Goal: Task Accomplishment & Management: Use online tool/utility

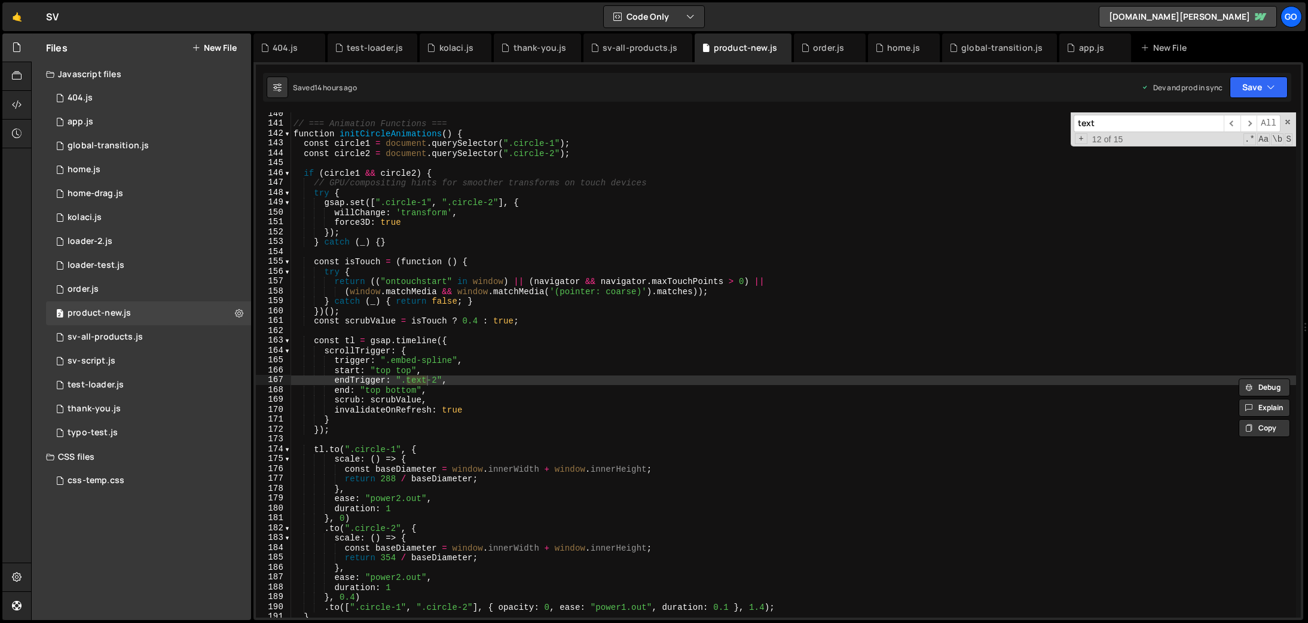
scroll to position [1375, 0]
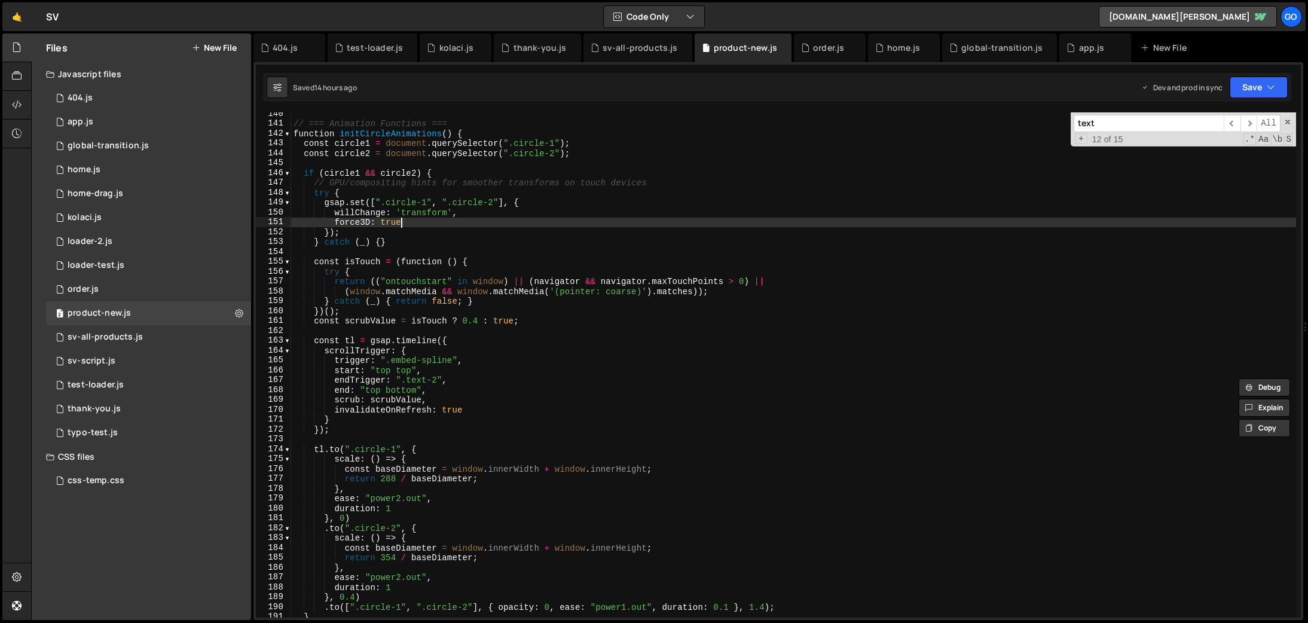
click at [662, 224] on div "// === Animation Functions === function initCircleAnimations ( ) { const circle…" at bounding box center [793, 371] width 1005 height 525
type textarea "console.log('📄 Product-4.js loaded and ready');"
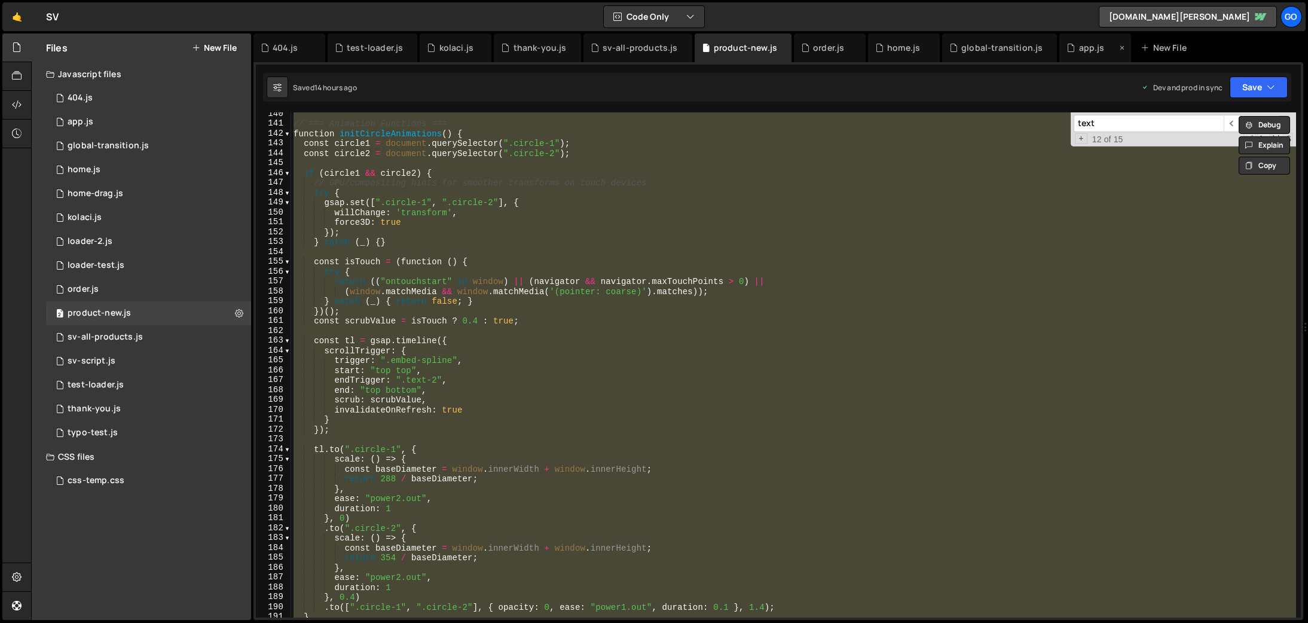
click at [1079, 47] on div "app.js" at bounding box center [1092, 48] width 26 height 12
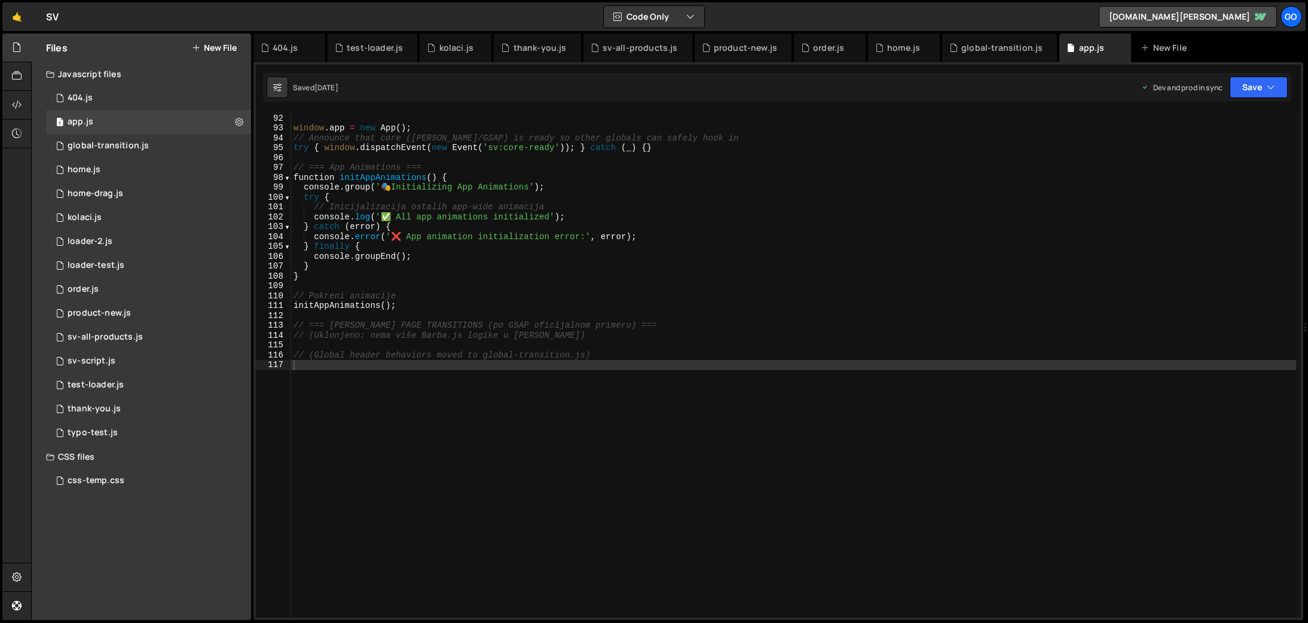
scroll to position [897, 0]
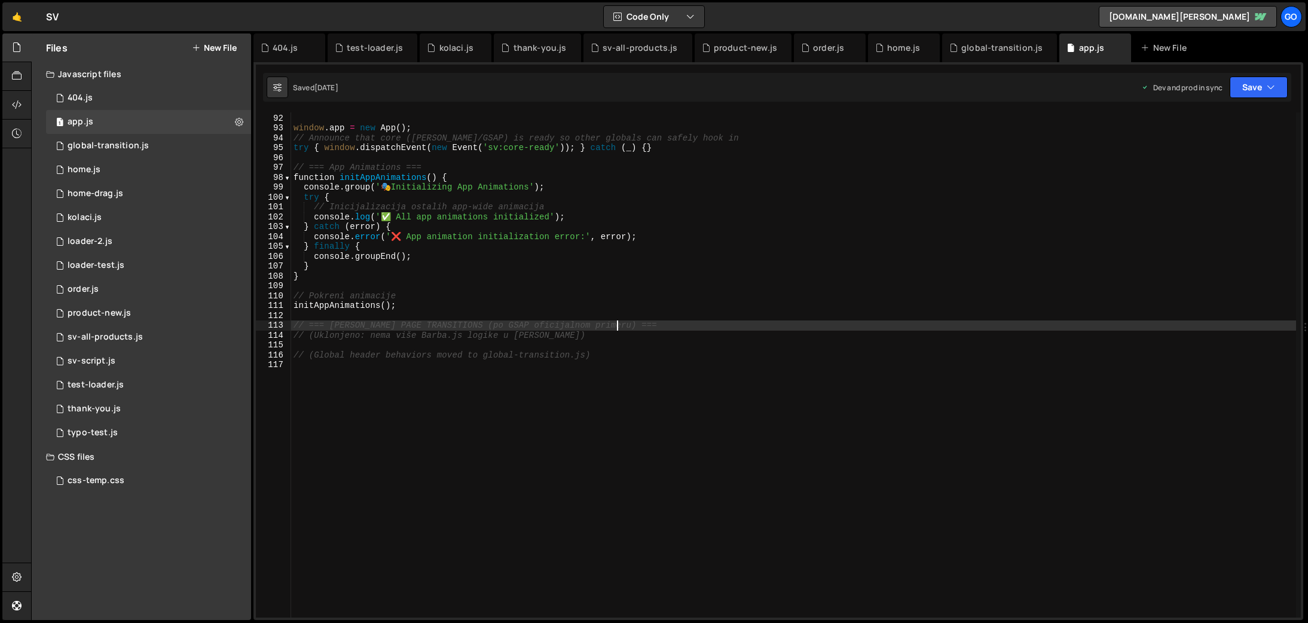
click at [753, 323] on div "} window . app = new App ( ) ; // Announce that core ([PERSON_NAME]/GSAP) is re…" at bounding box center [793, 365] width 1005 height 525
type textarea "// (Global header behaviors moved to global-transition.js)"
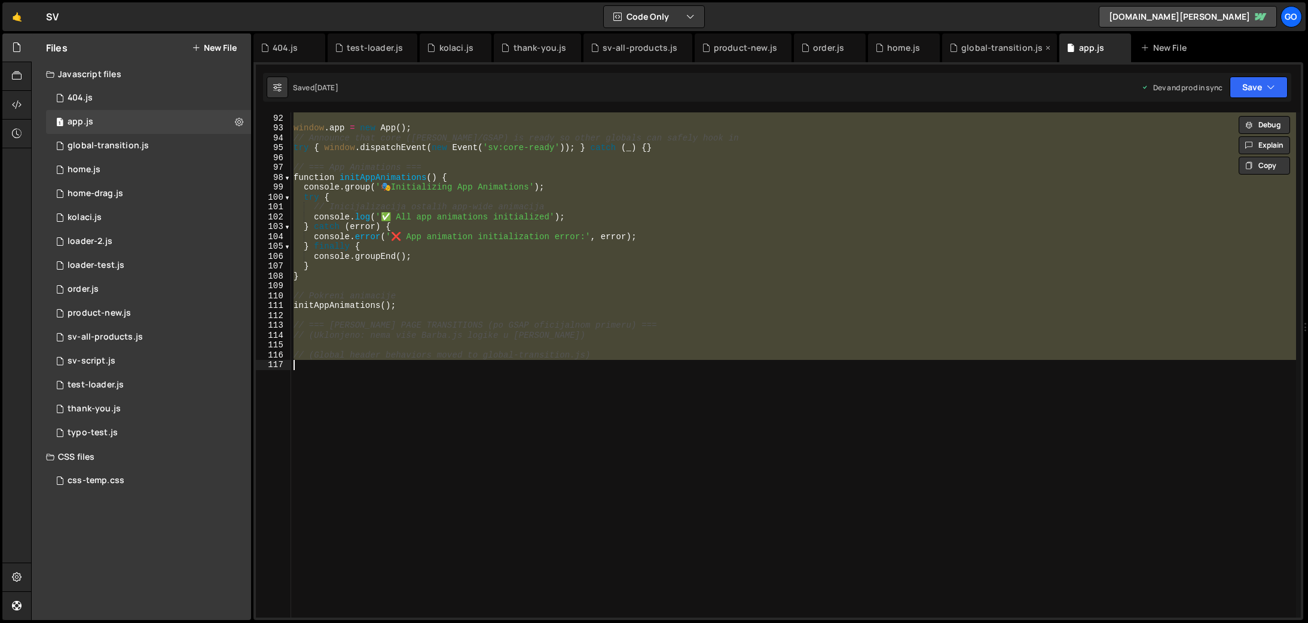
click at [992, 48] on div "global-transition.js" at bounding box center [1001, 48] width 81 height 12
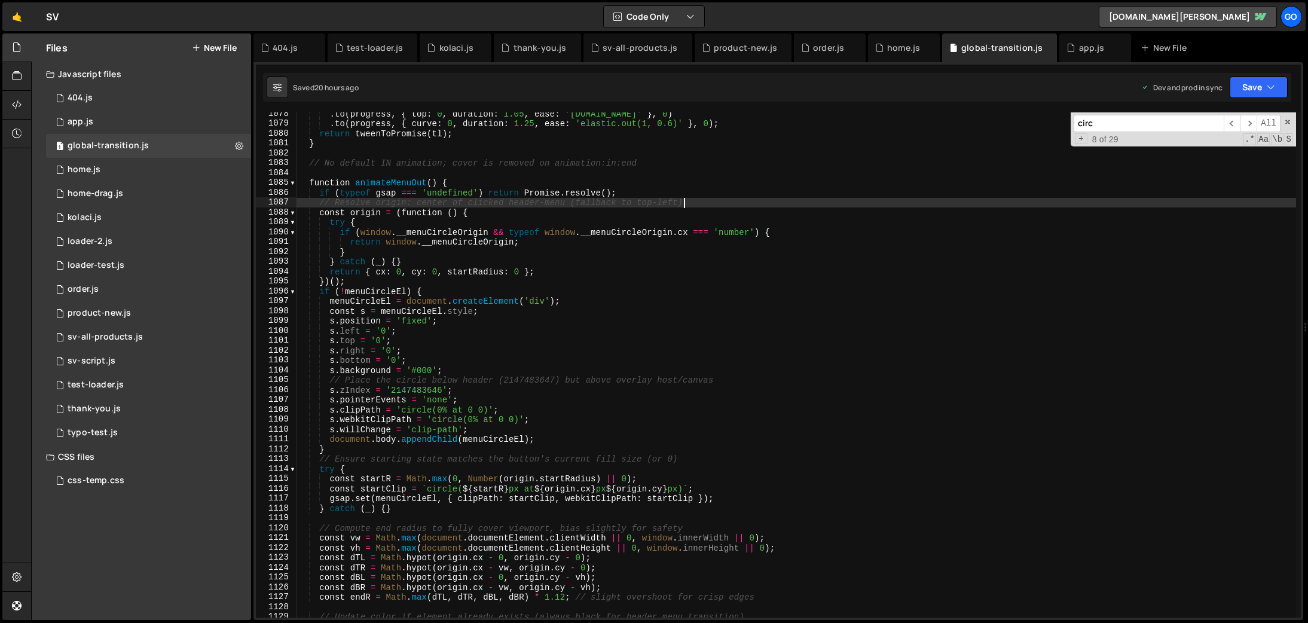
click at [767, 204] on div ". to ( progress , { top : 0 , duration : 1.05 , ease : '[DOMAIN_NAME]' } , 0 ) …" at bounding box center [797, 371] width 1000 height 525
type textarea "})();"
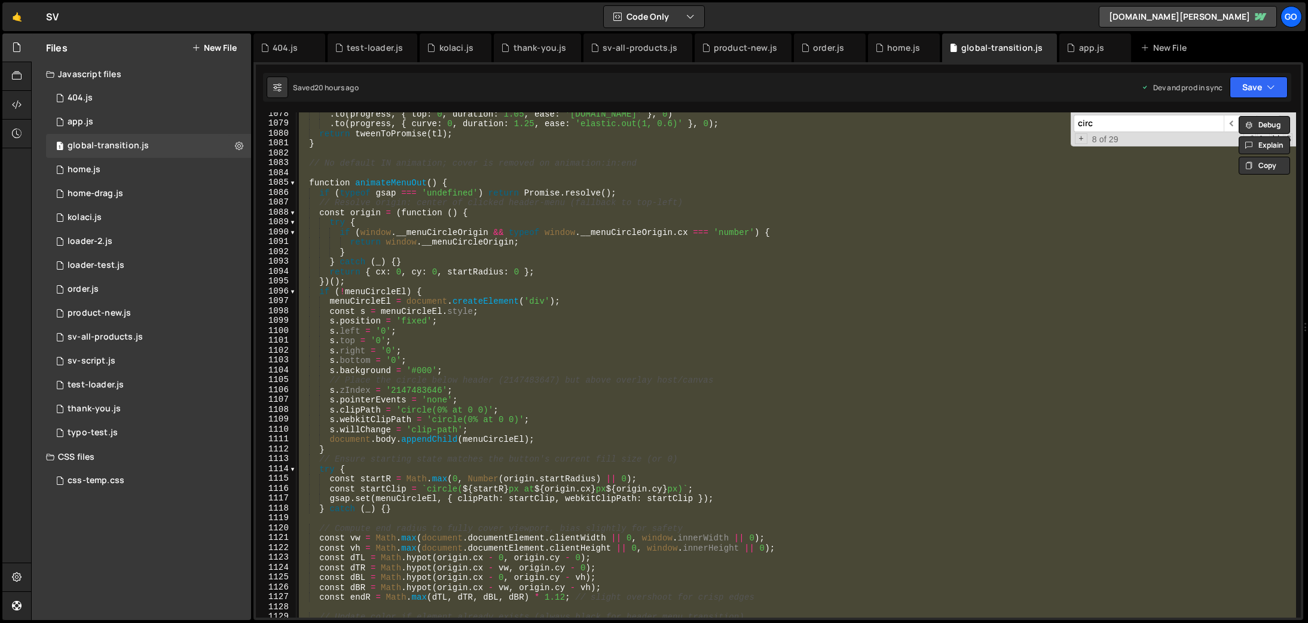
scroll to position [10627, 0]
click at [1080, 41] on div "app.js" at bounding box center [1095, 47] width 72 height 29
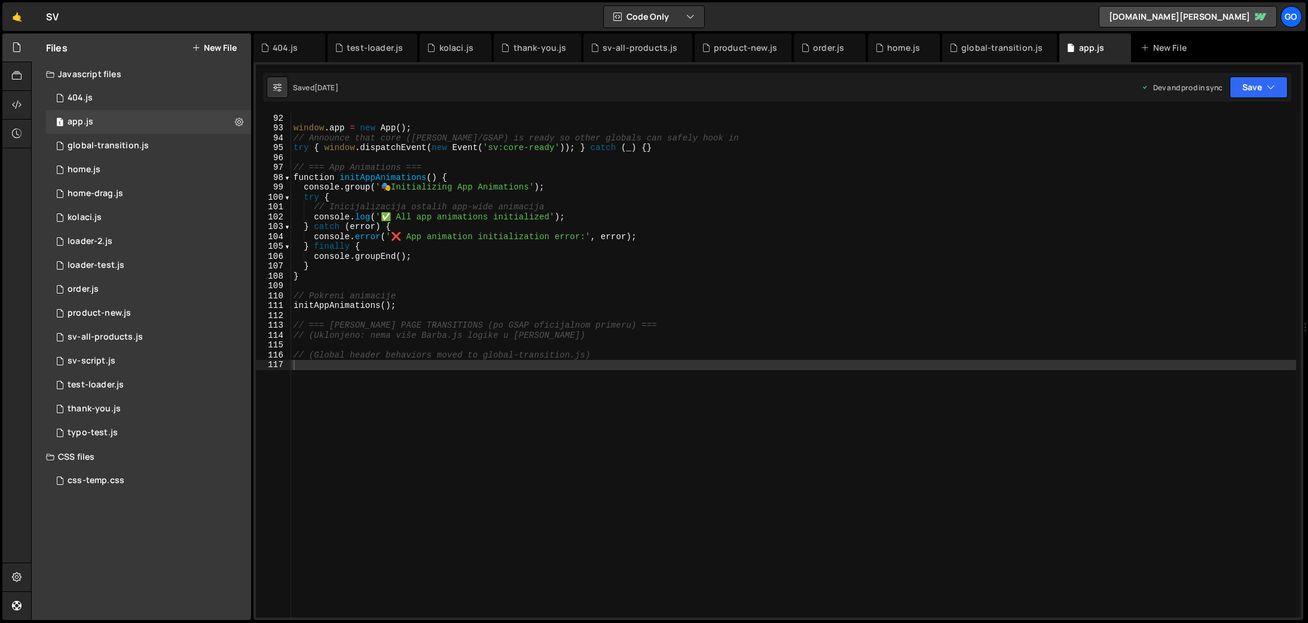
type textarea "}"
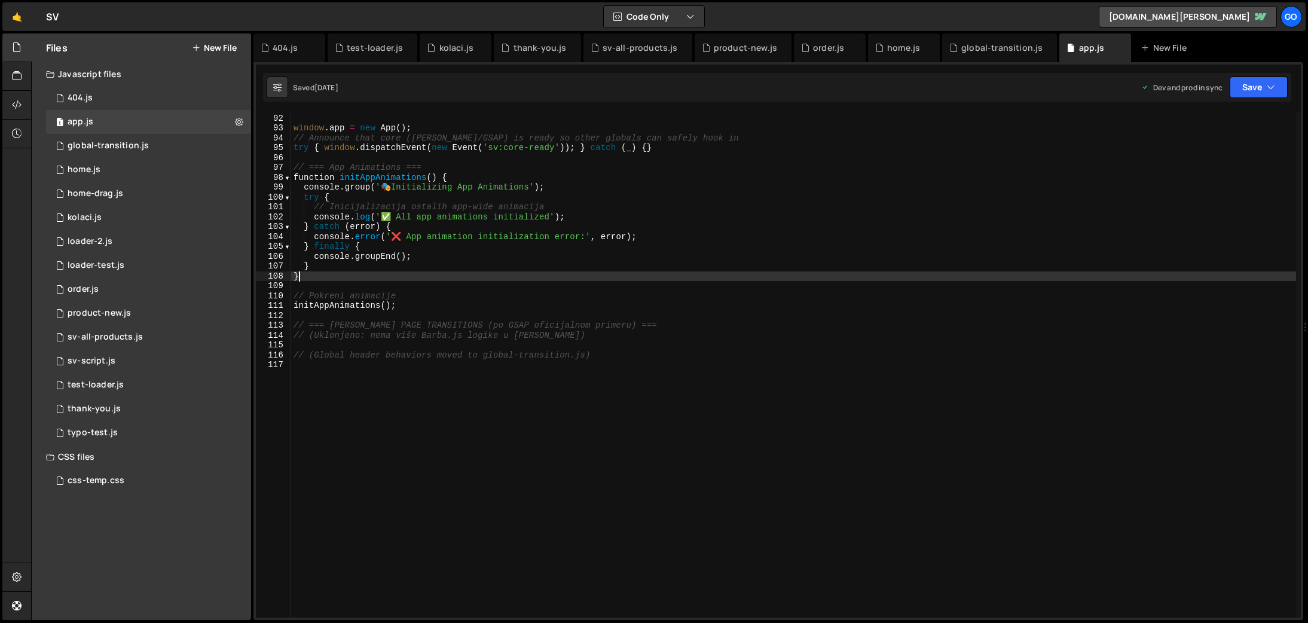
click at [794, 271] on div "} window . app = new App ( ) ; // Announce that core ([PERSON_NAME]/GSAP) is re…" at bounding box center [793, 365] width 1005 height 525
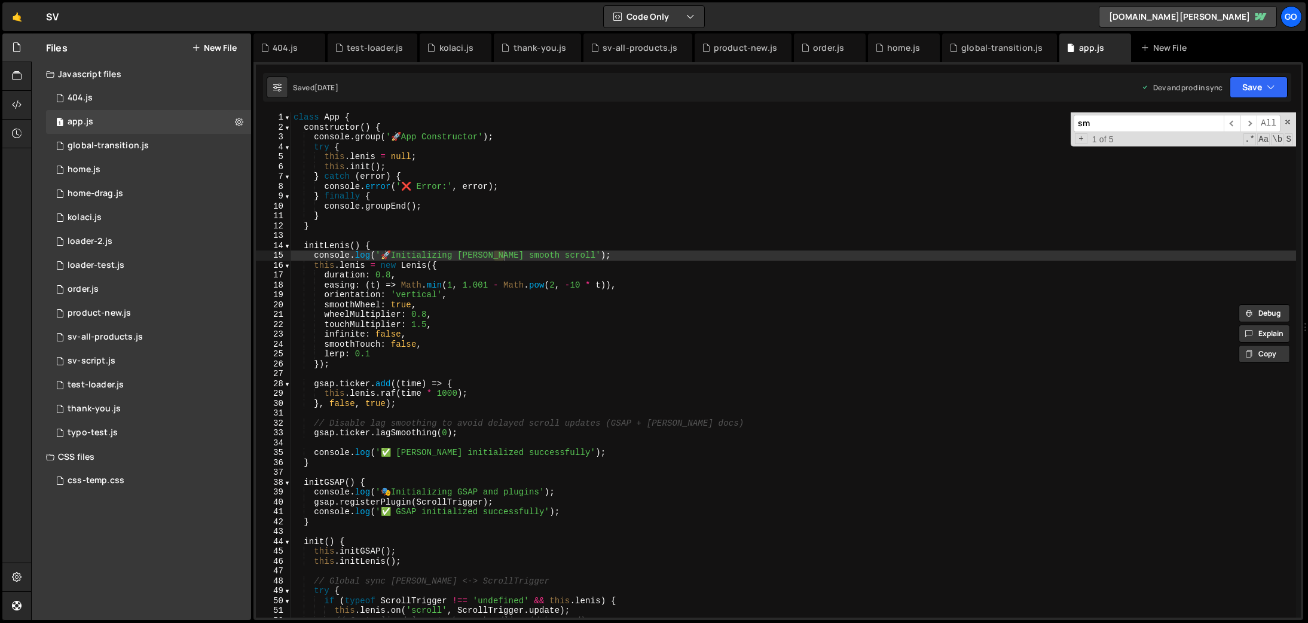
scroll to position [0, 0]
type input "[PERSON_NAME]"
click at [1249, 118] on span "​" at bounding box center [1248, 123] width 17 height 17
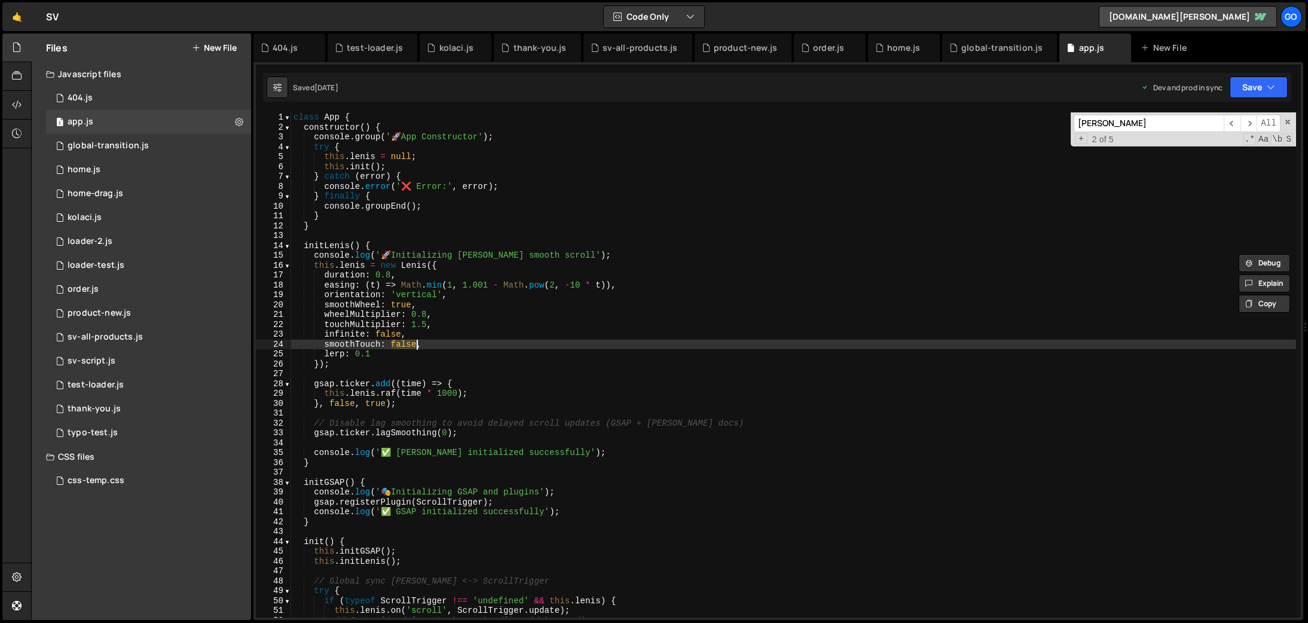
drag, startPoint x: 392, startPoint y: 346, endPoint x: 415, endPoint y: 343, distance: 23.5
click at [415, 343] on div "class App { constructor ( ) { console . group ( ' 🚀 App Constructor' ) ; try { …" at bounding box center [793, 374] width 1005 height 525
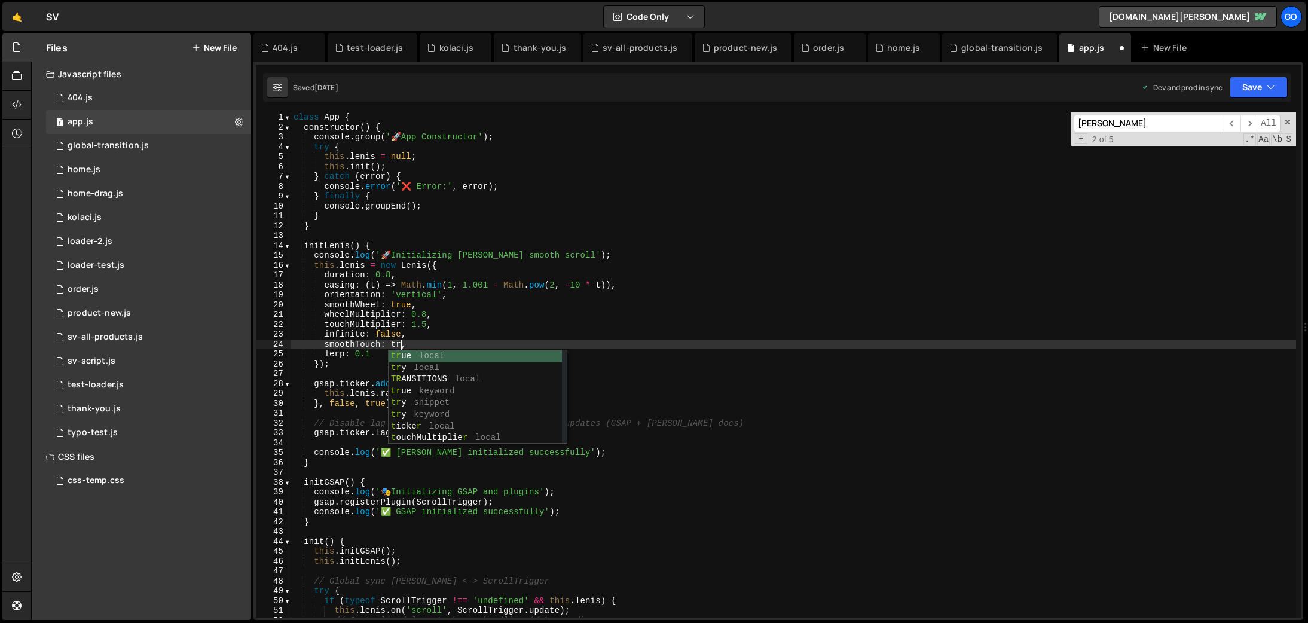
scroll to position [0, 8]
type textarea "smoothTouch: true,"
